Goal: Find specific fact

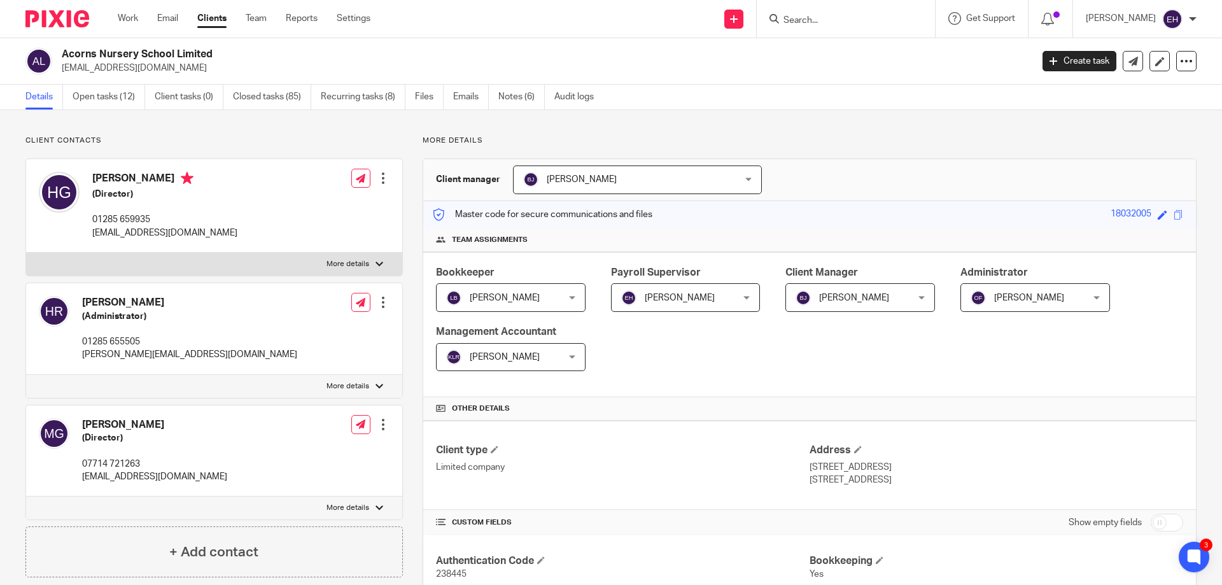
click at [825, 13] on form at bounding box center [850, 19] width 136 height 16
click at [833, 24] on input "Search" at bounding box center [839, 20] width 115 height 11
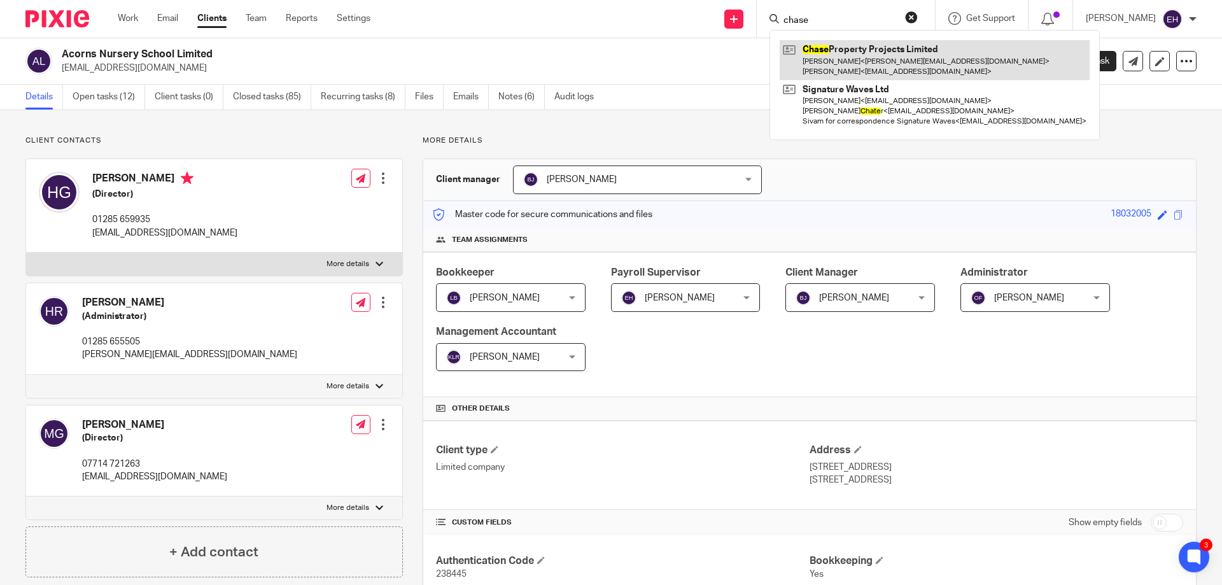
type input "chase"
click at [865, 53] on link at bounding box center [934, 59] width 310 height 39
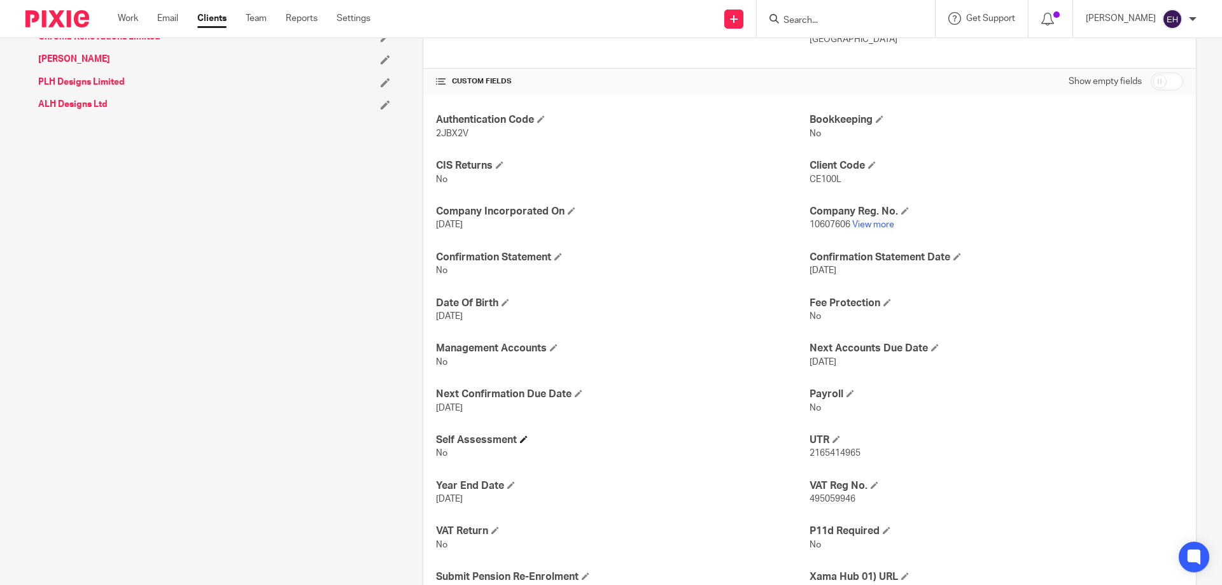
scroll to position [524, 0]
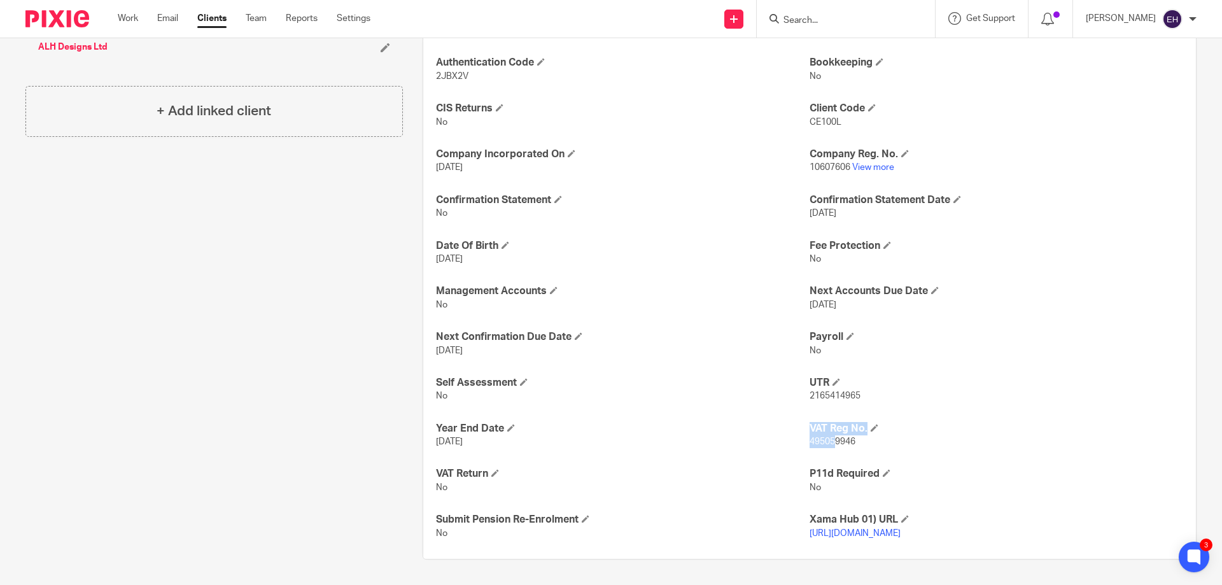
drag, startPoint x: 802, startPoint y: 429, endPoint x: 830, endPoint y: 424, distance: 28.3
click at [830, 424] on div "Authentication Code 2JBX2V Bookkeeping No CIS Returns No Client Code CE100L Com…" at bounding box center [809, 298] width 772 height 522
drag, startPoint x: 851, startPoint y: 429, endPoint x: 804, endPoint y: 429, distance: 46.4
click at [809, 435] on p "495059946" at bounding box center [995, 441] width 373 height 13
copy span "495059946"
